Goal: Check status: Check status

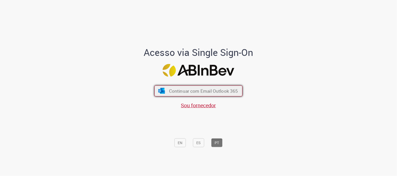
click at [169, 88] on span "Continuar com Email Outlook 365" at bounding box center [203, 91] width 69 height 6
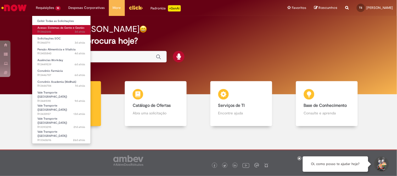
click at [53, 30] on span "3d atrás 3 dias atrás R13462646" at bounding box center [61, 32] width 48 height 4
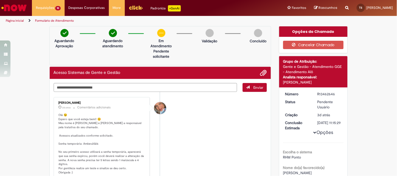
click at [98, 63] on div "Aguardando Aprovação Aguardando atendimento Em Atendimento Clique para exibir P…" at bounding box center [160, 45] width 222 height 39
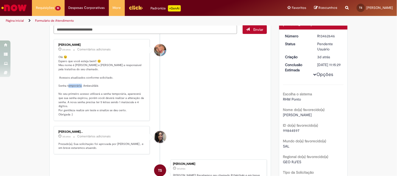
drag, startPoint x: 80, startPoint y: 87, endPoint x: 95, endPoint y: 86, distance: 14.9
click at [95, 86] on p "Olá 😉 Espero que você esteja bem!! 😊 Meu nome é Jacqueline e serei a responsáve…" at bounding box center [102, 86] width 87 height 62
copy p "bev2026"
click at [24, 10] on img "Ir para a Homepage" at bounding box center [14, 8] width 27 height 10
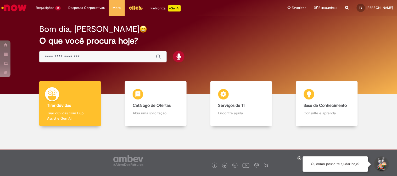
click at [18, 7] on img "Ir para a Homepage" at bounding box center [14, 8] width 27 height 10
